Goal: Navigation & Orientation: Find specific page/section

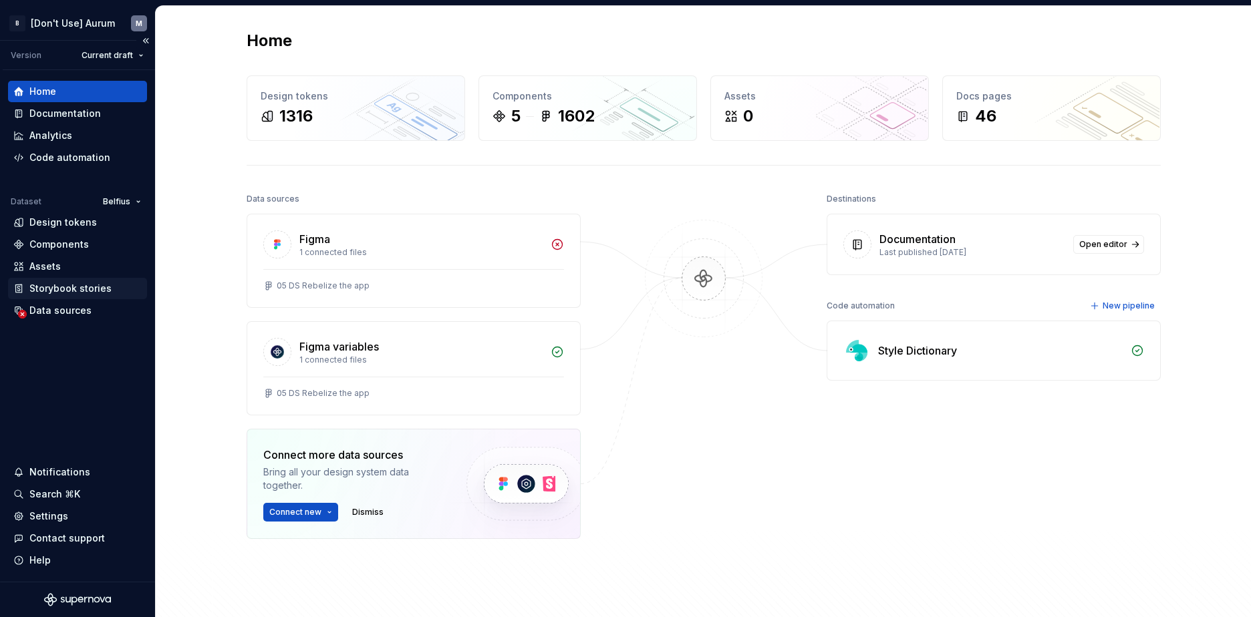
click at [77, 285] on div "Storybook stories" at bounding box center [70, 288] width 82 height 13
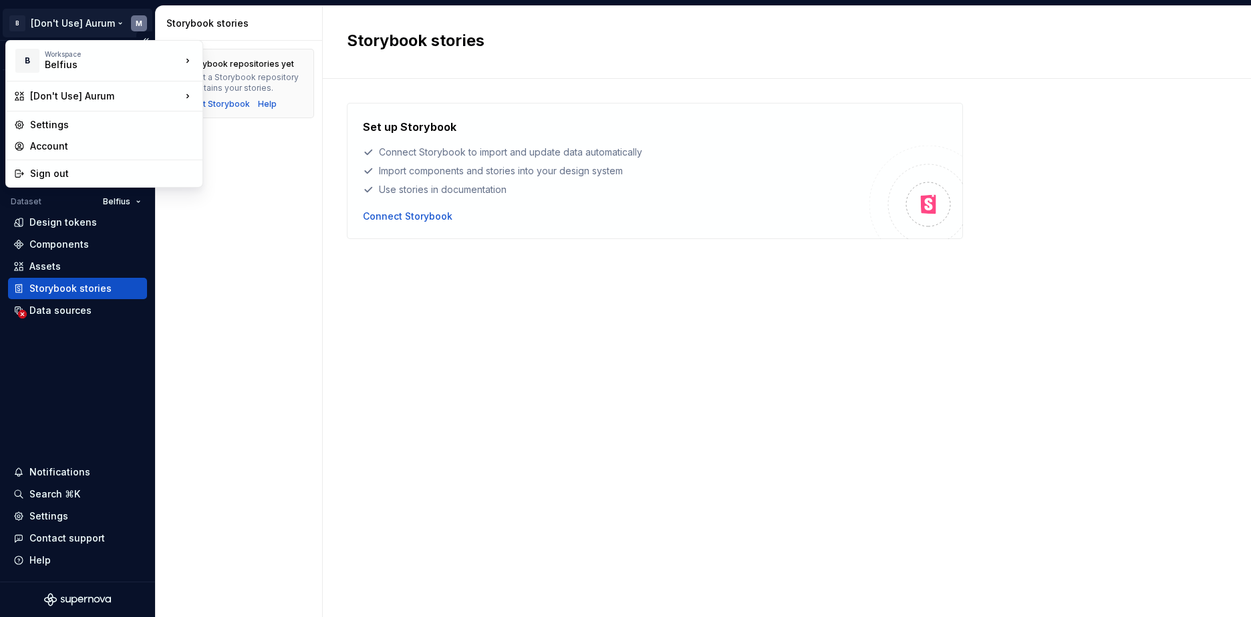
click at [81, 25] on html "B [Don't Use] Aurum M Version Current draft Home Documentation Analytics Code a…" at bounding box center [625, 308] width 1251 height 617
click at [82, 57] on div "Workspace" at bounding box center [113, 54] width 136 height 8
click at [225, 113] on div "Aurum" at bounding box center [260, 120] width 114 height 21
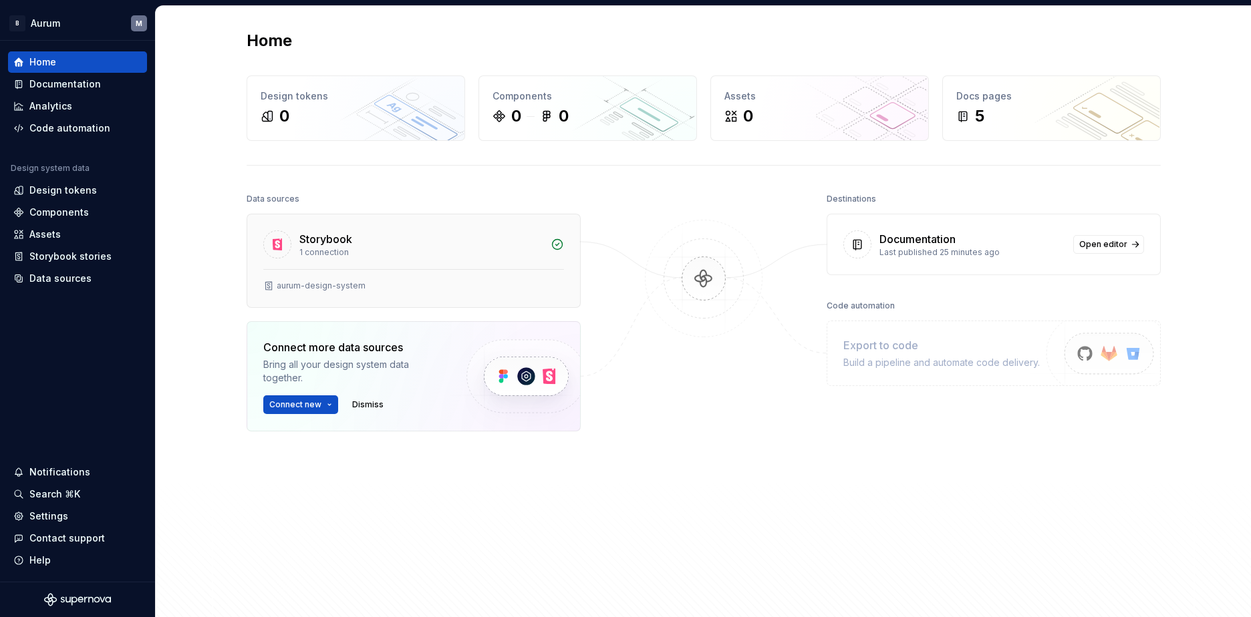
click at [331, 239] on div "Storybook" at bounding box center [325, 239] width 53 height 16
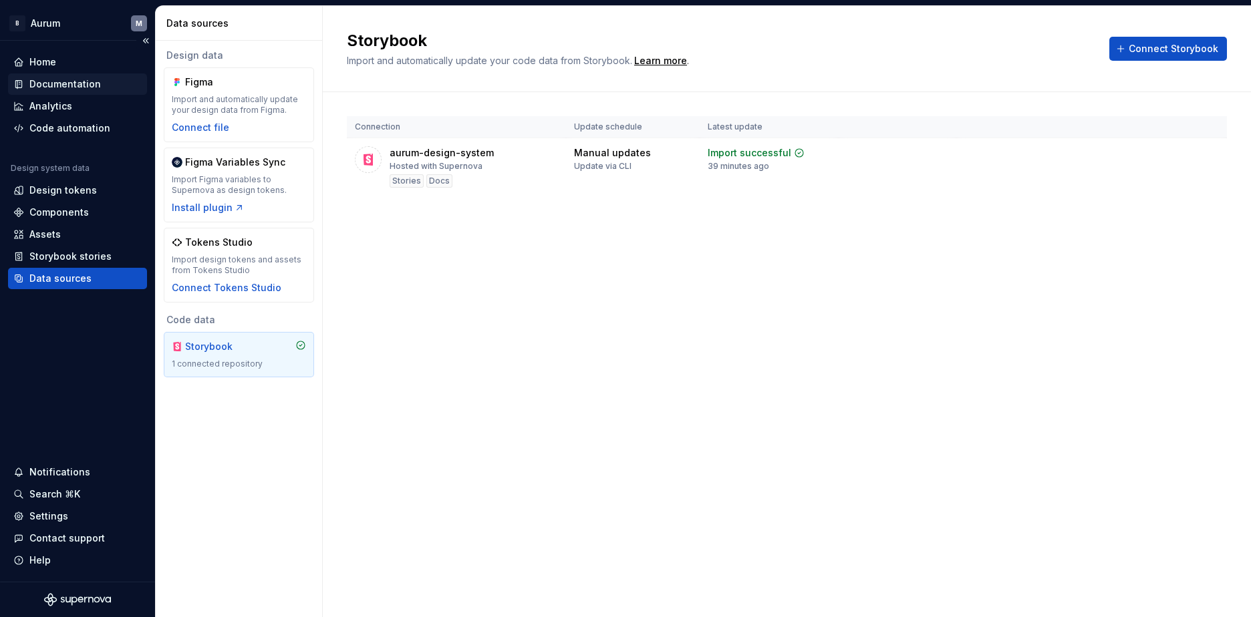
click at [103, 94] on div "Documentation" at bounding box center [77, 84] width 139 height 21
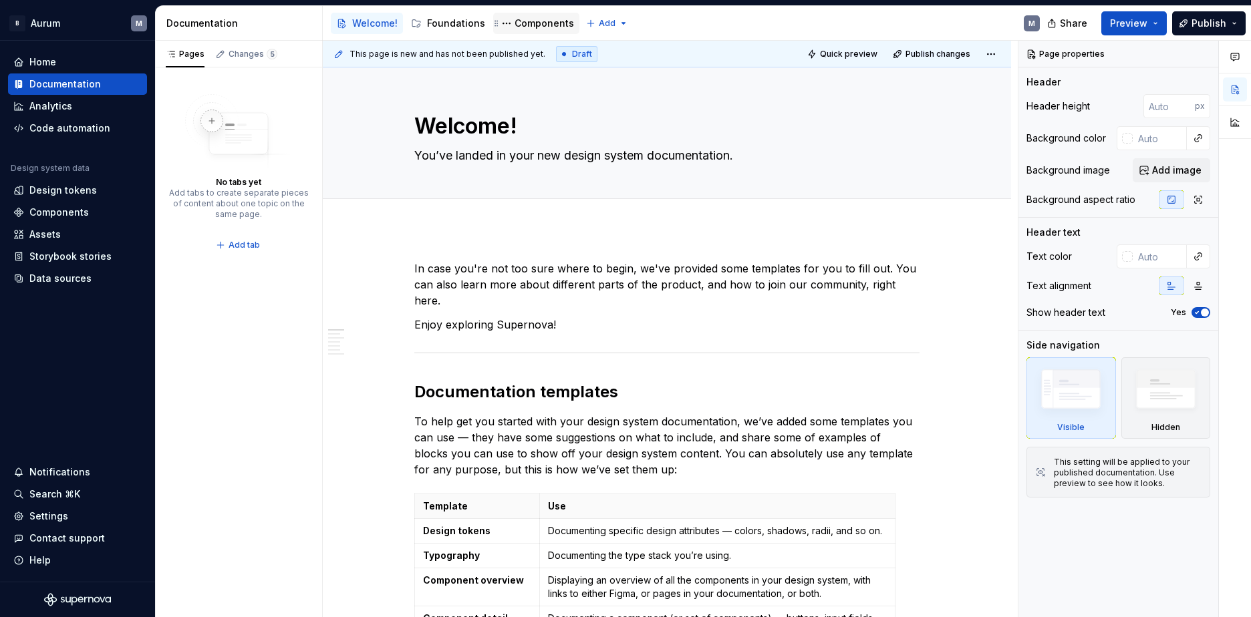
click at [533, 17] on div "Components" at bounding box center [544, 23] width 59 height 13
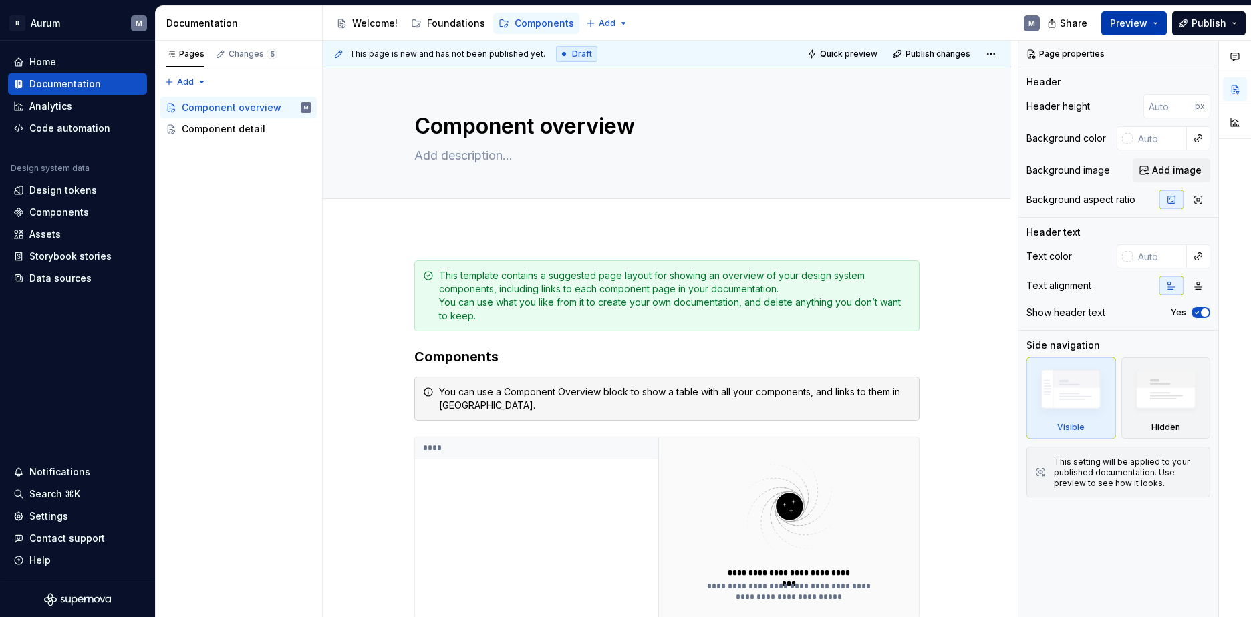
click at [1114, 24] on span "Preview" at bounding box center [1128, 23] width 37 height 13
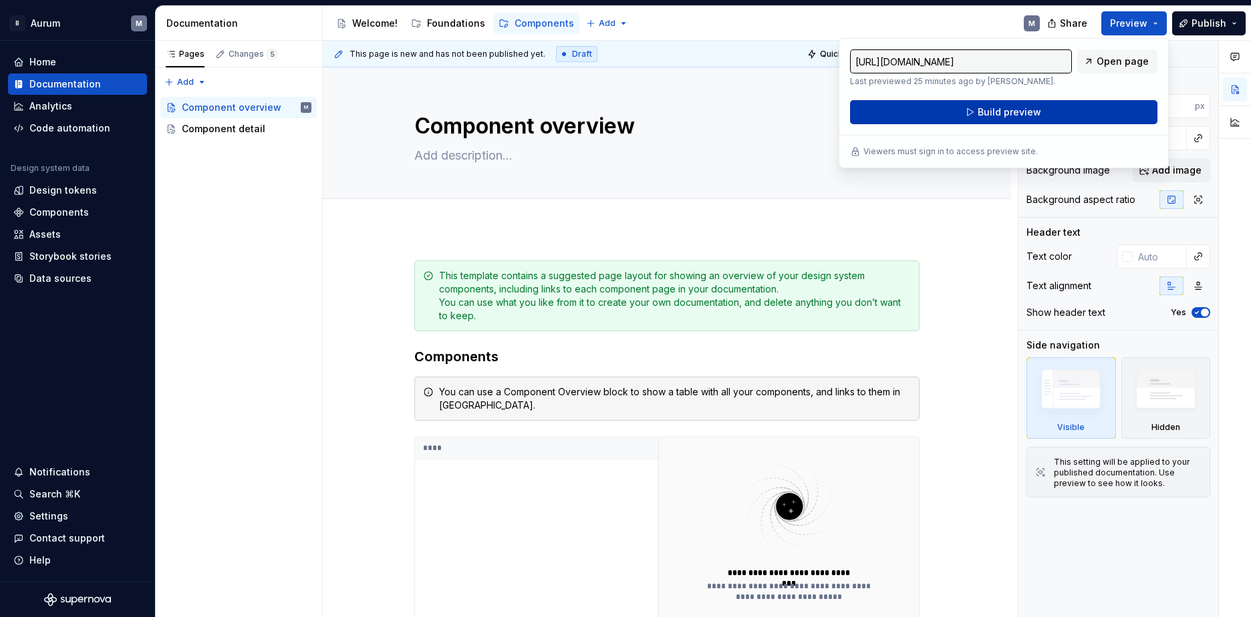
drag, startPoint x: 1114, startPoint y: 24, endPoint x: 1012, endPoint y: 113, distance: 135.0
click at [1012, 113] on span "Build preview" at bounding box center [1009, 112] width 63 height 13
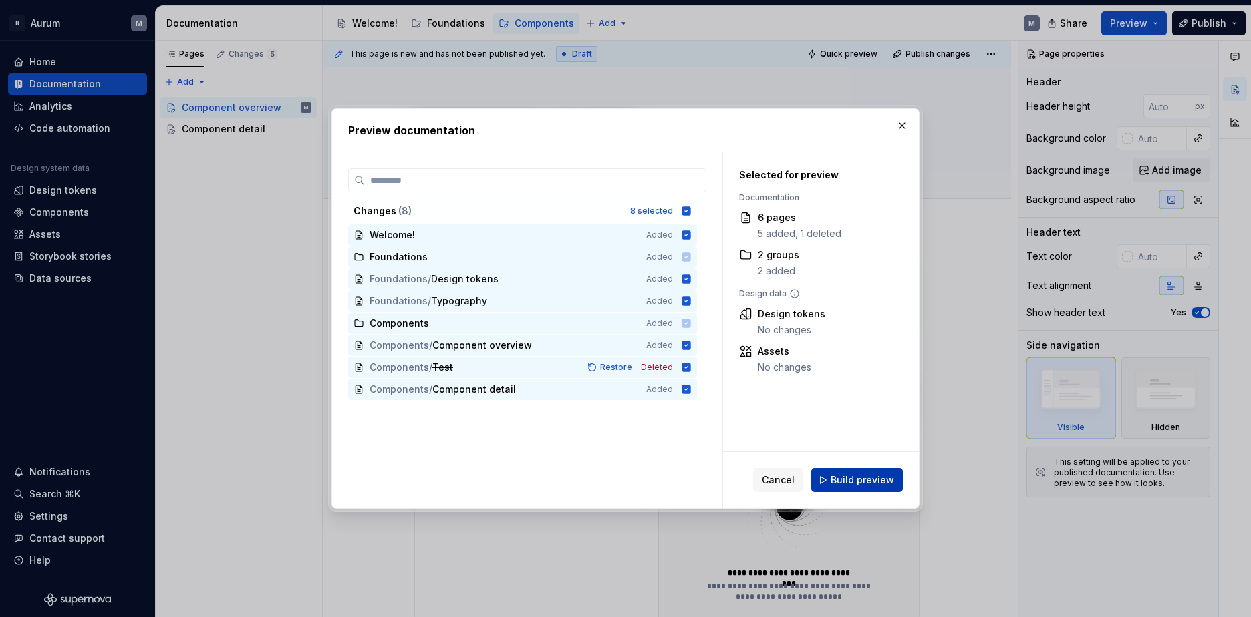
click at [829, 476] on button "Build preview" at bounding box center [857, 480] width 92 height 24
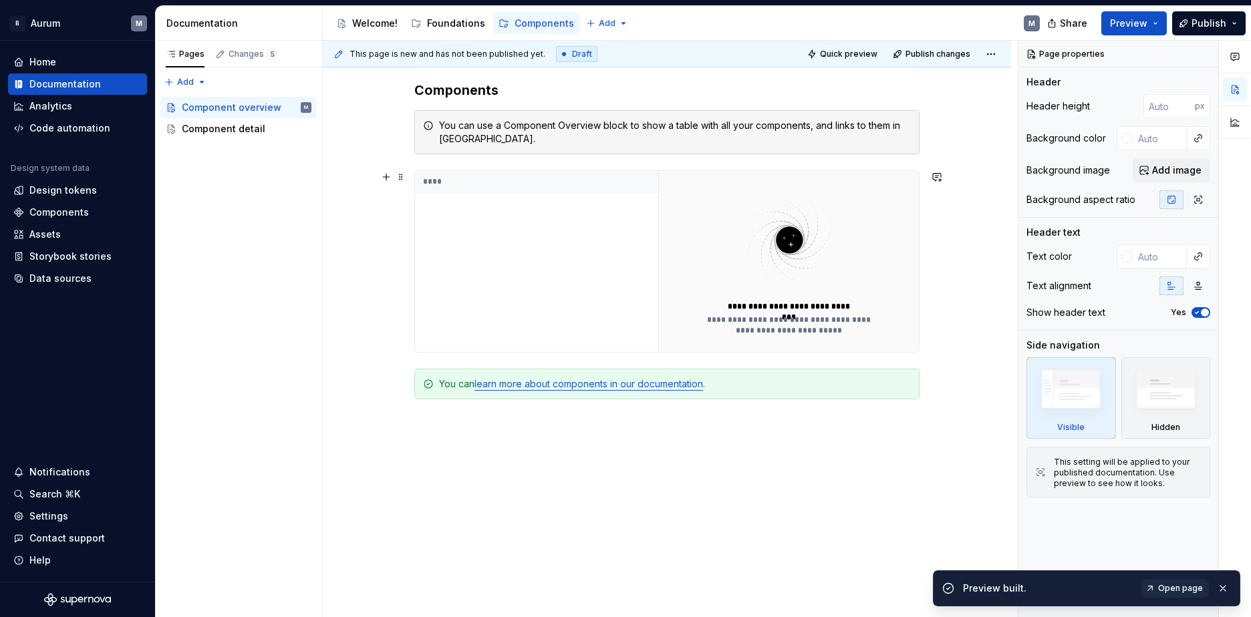
scroll to position [305, 0]
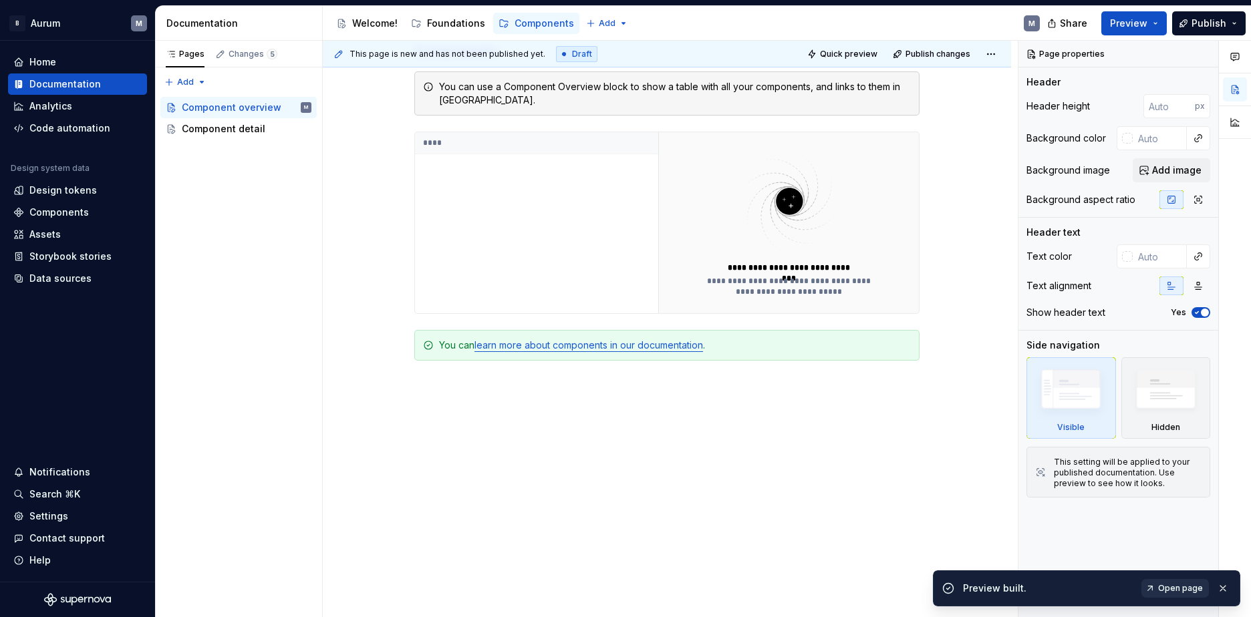
click at [1181, 591] on span "Open page" at bounding box center [1180, 588] width 45 height 11
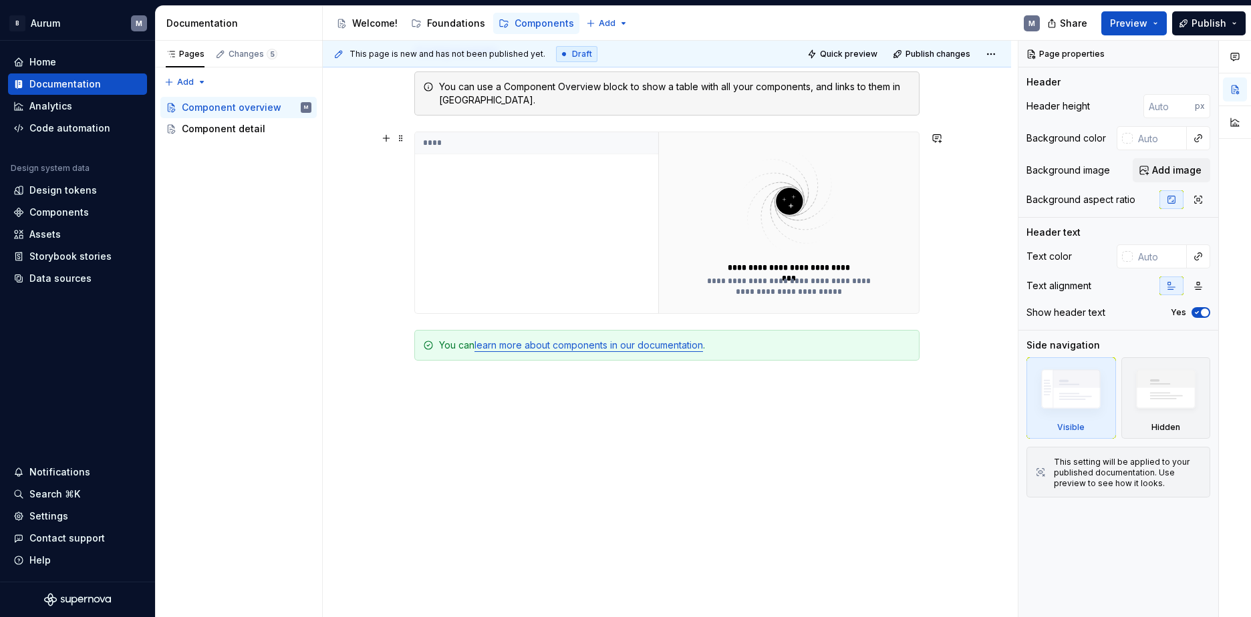
scroll to position [0, 0]
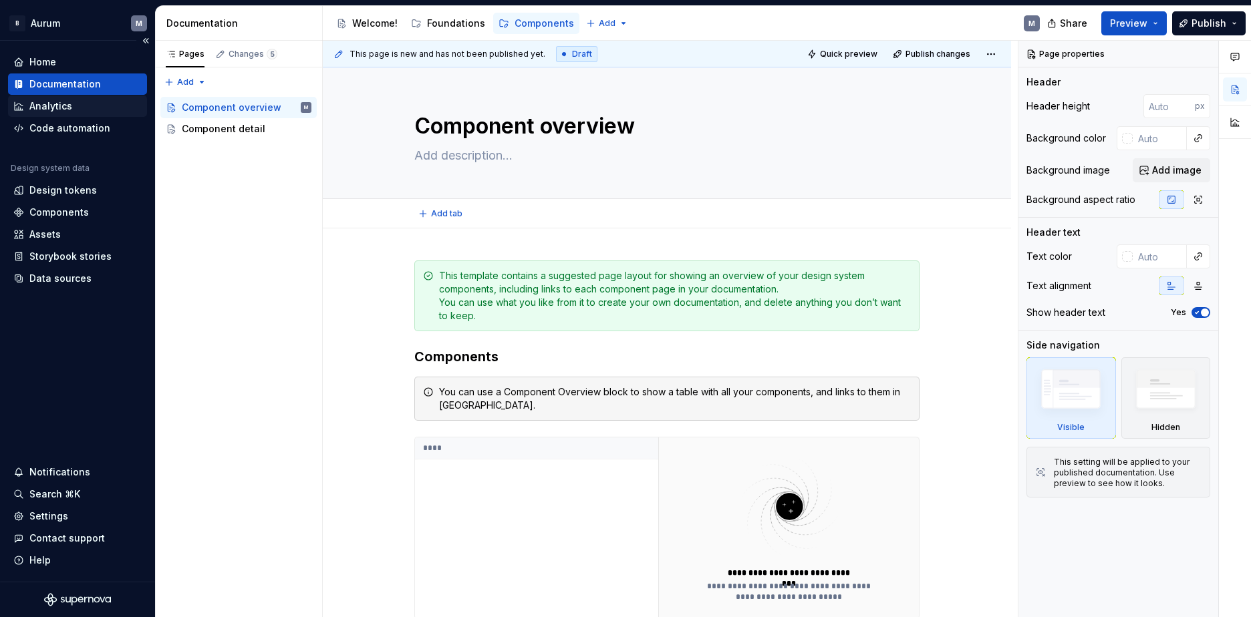
type textarea "*"
click at [47, 512] on div "Settings" at bounding box center [48, 516] width 39 height 13
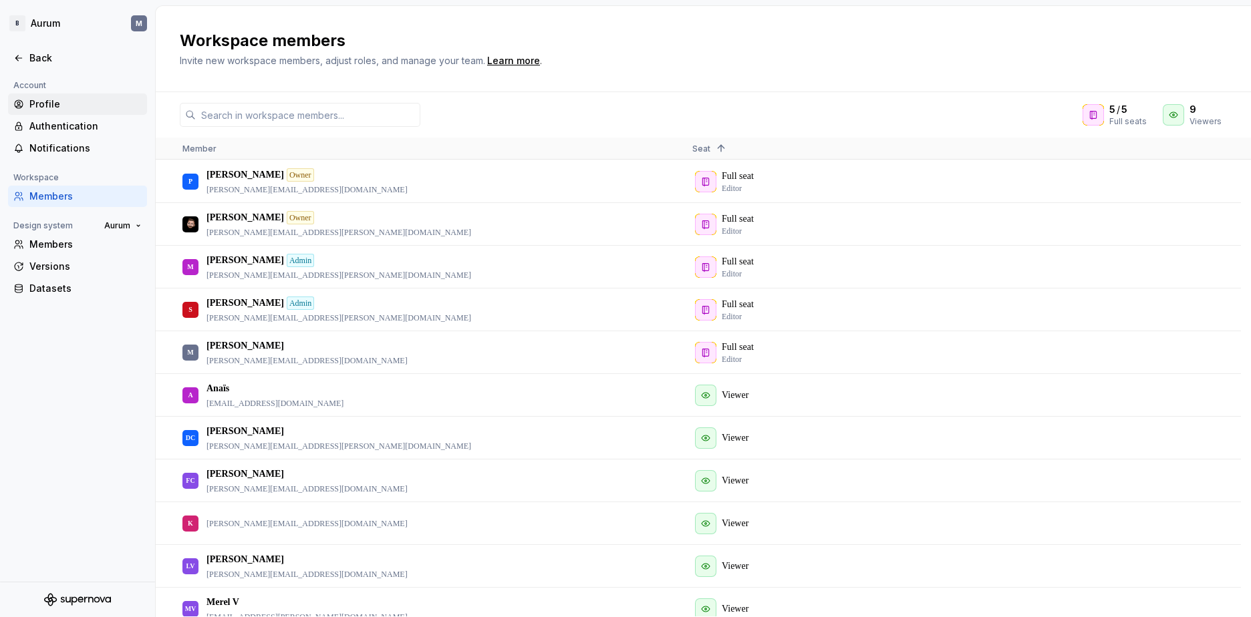
click at [83, 106] on div "Profile" at bounding box center [85, 104] width 112 height 13
